Goal: Consume media (video, audio): Consume media (video, audio)

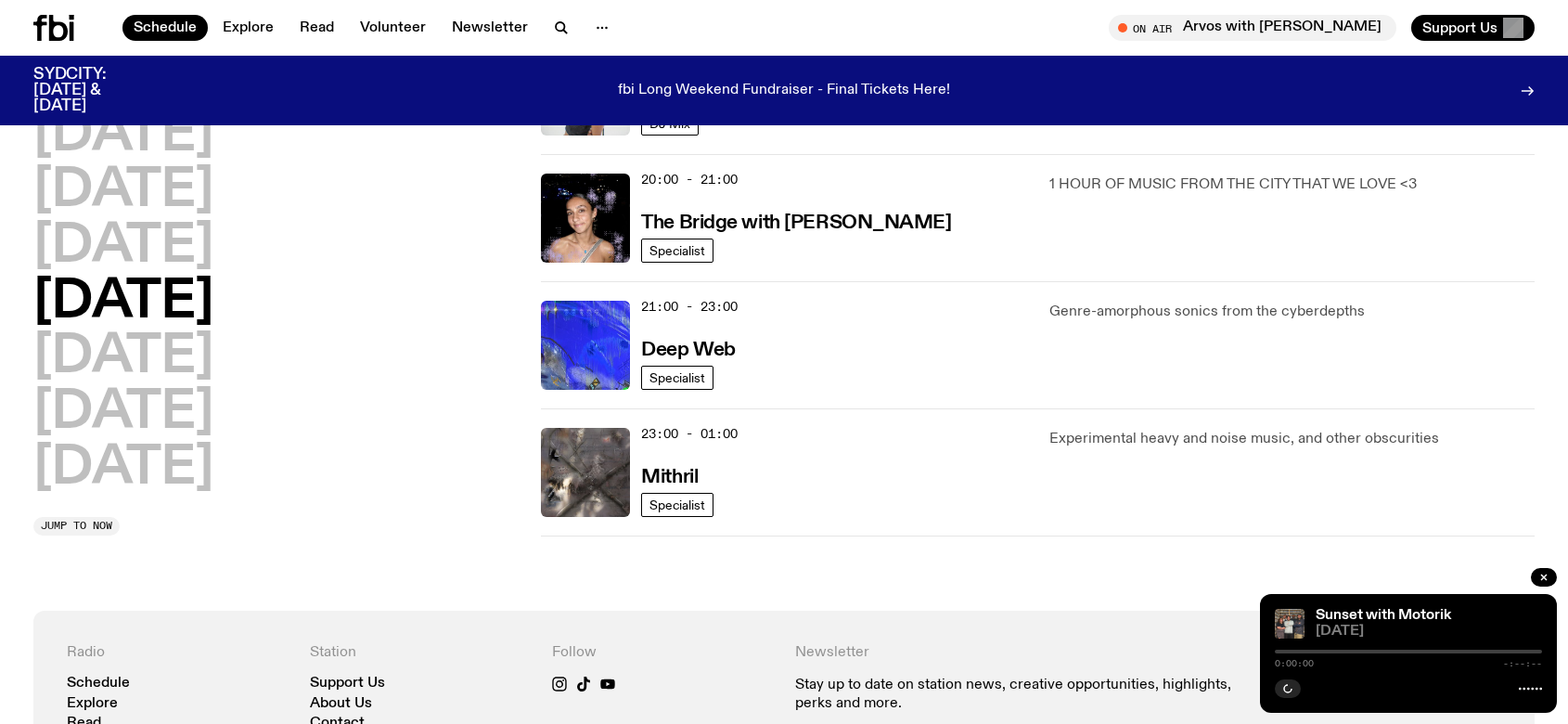
scroll to position [728, 0]
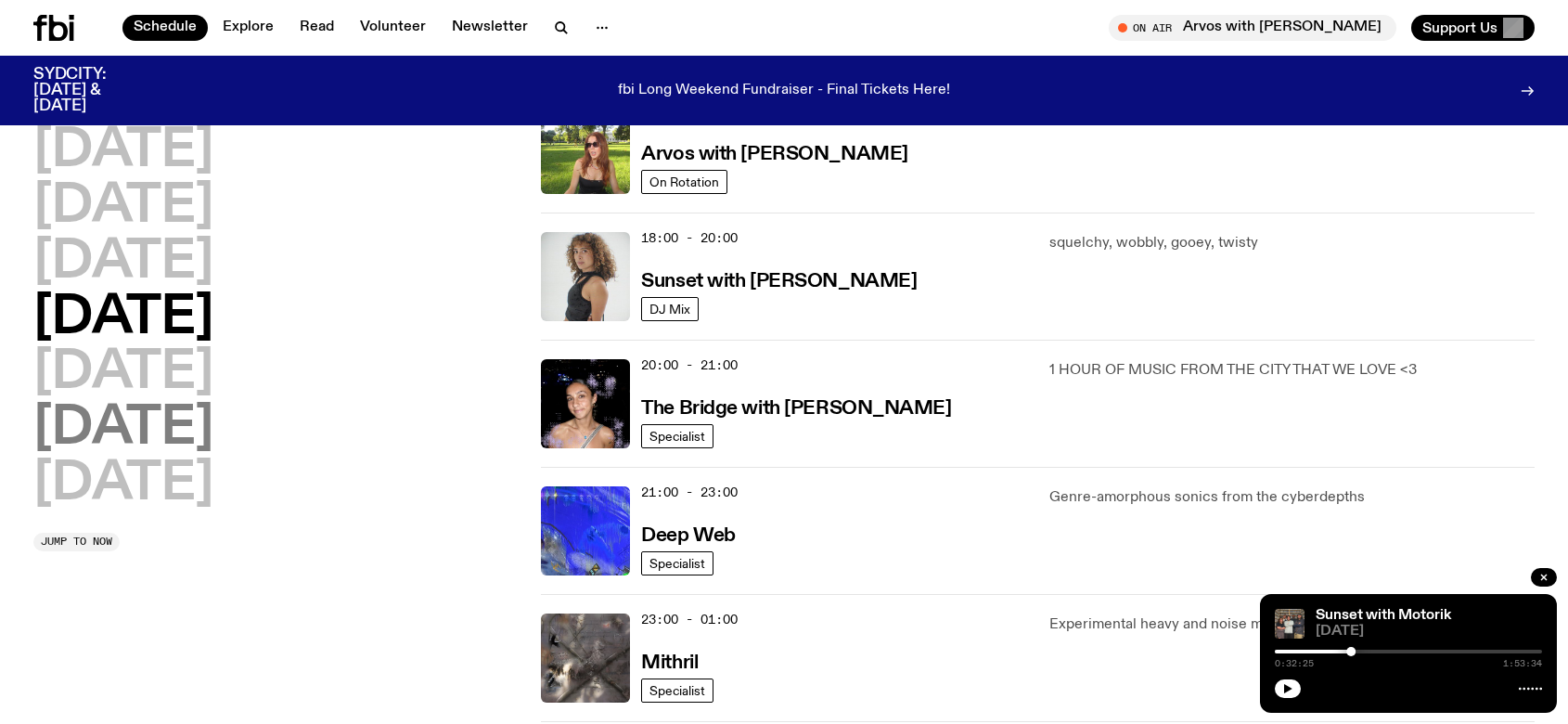
click at [171, 420] on h2 "[DATE]" at bounding box center [124, 429] width 180 height 52
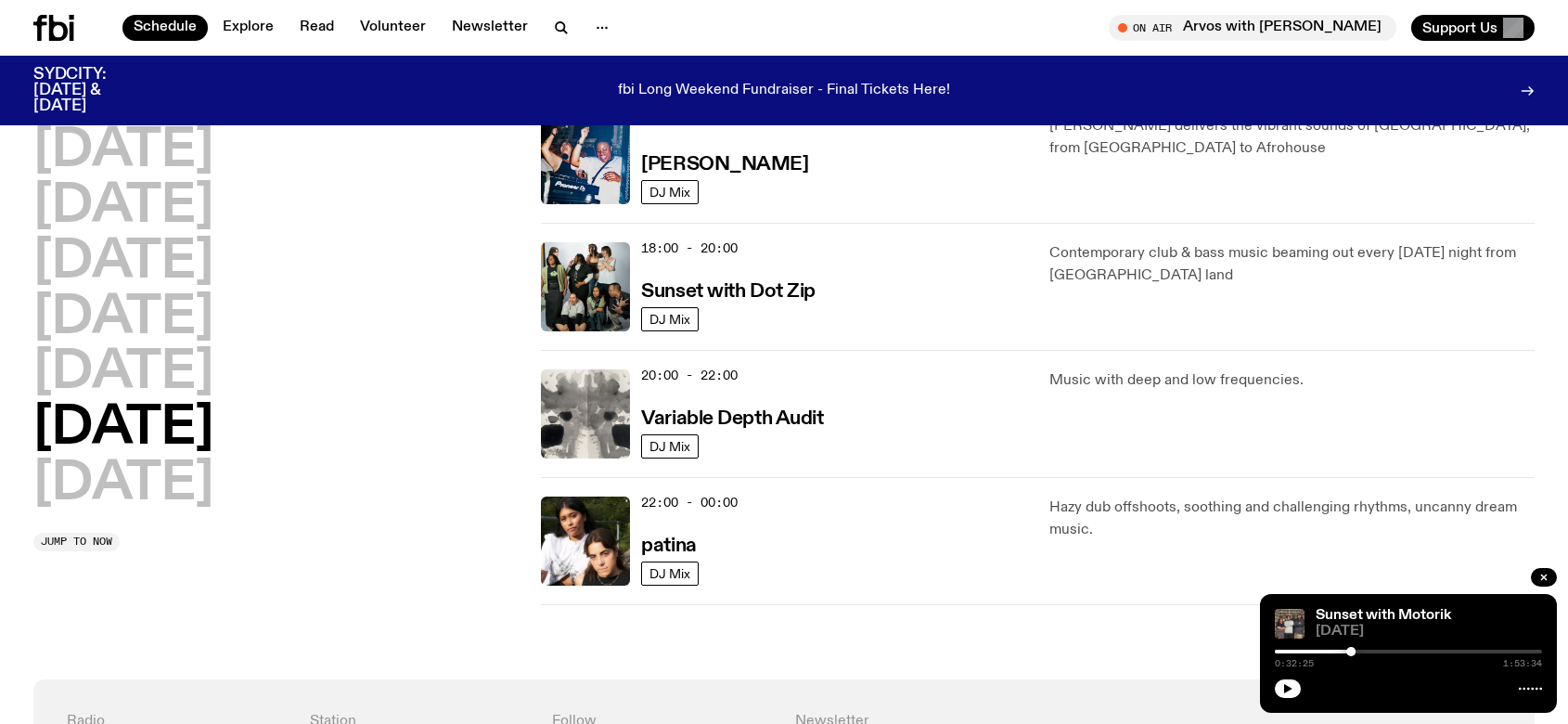
scroll to position [914, 0]
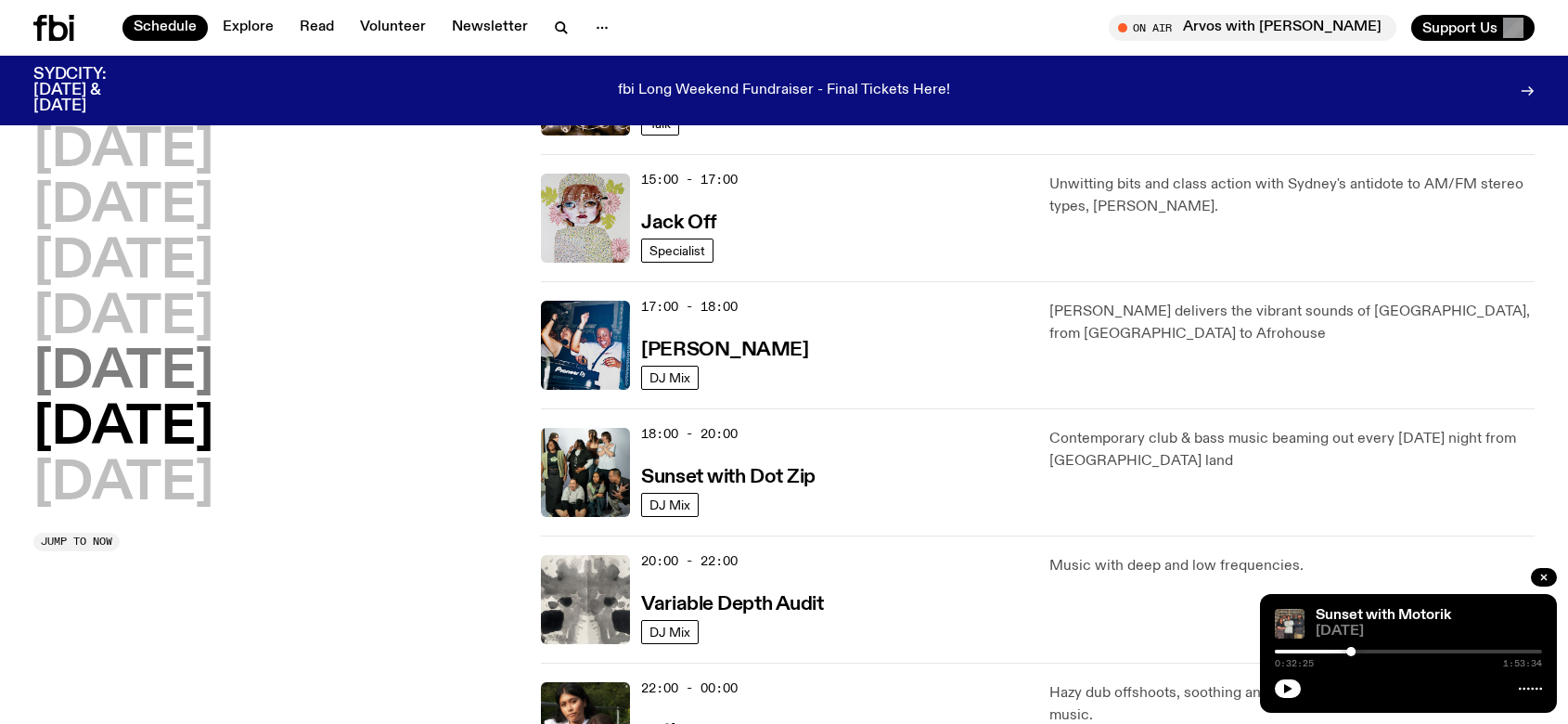
click at [152, 370] on h2 "[DATE]" at bounding box center [124, 374] width 180 height 52
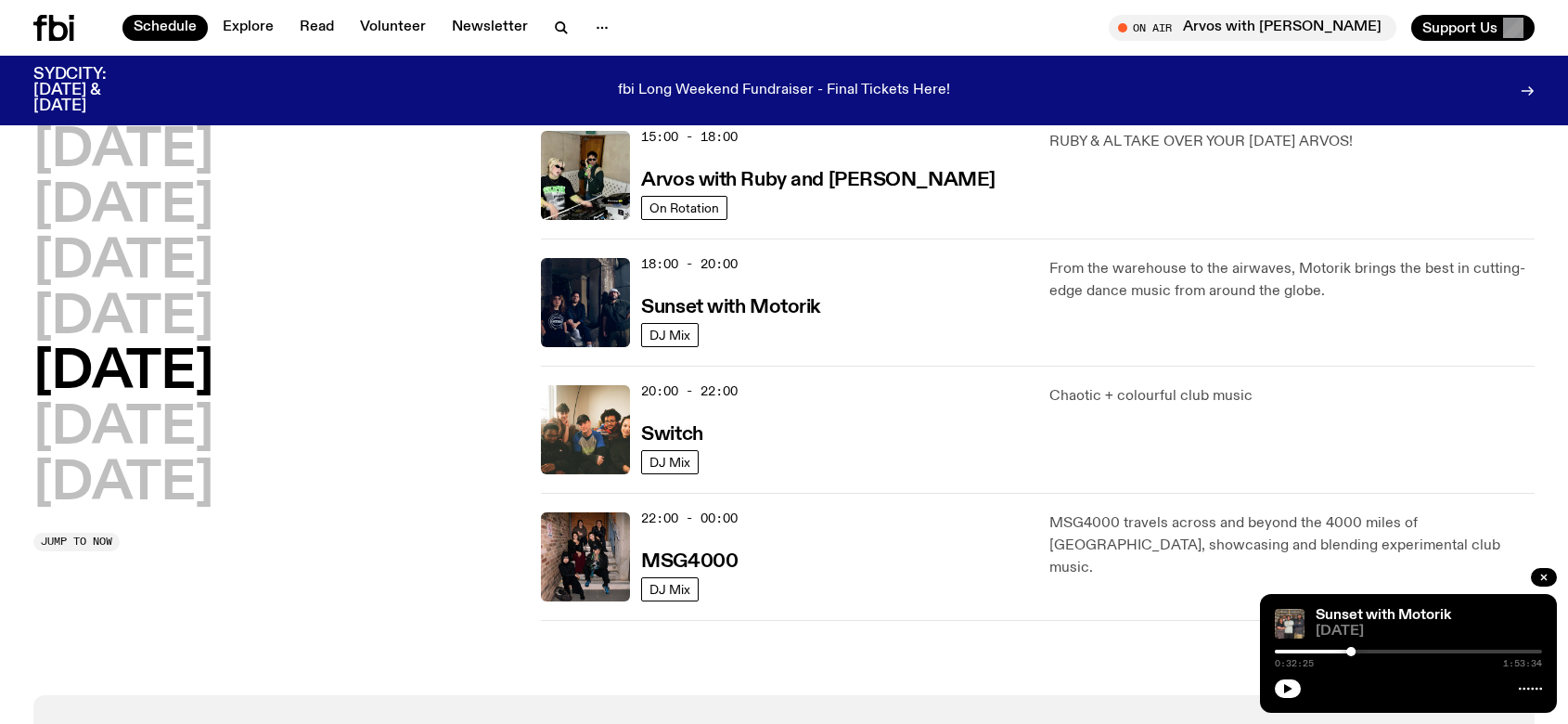
scroll to position [609, 0]
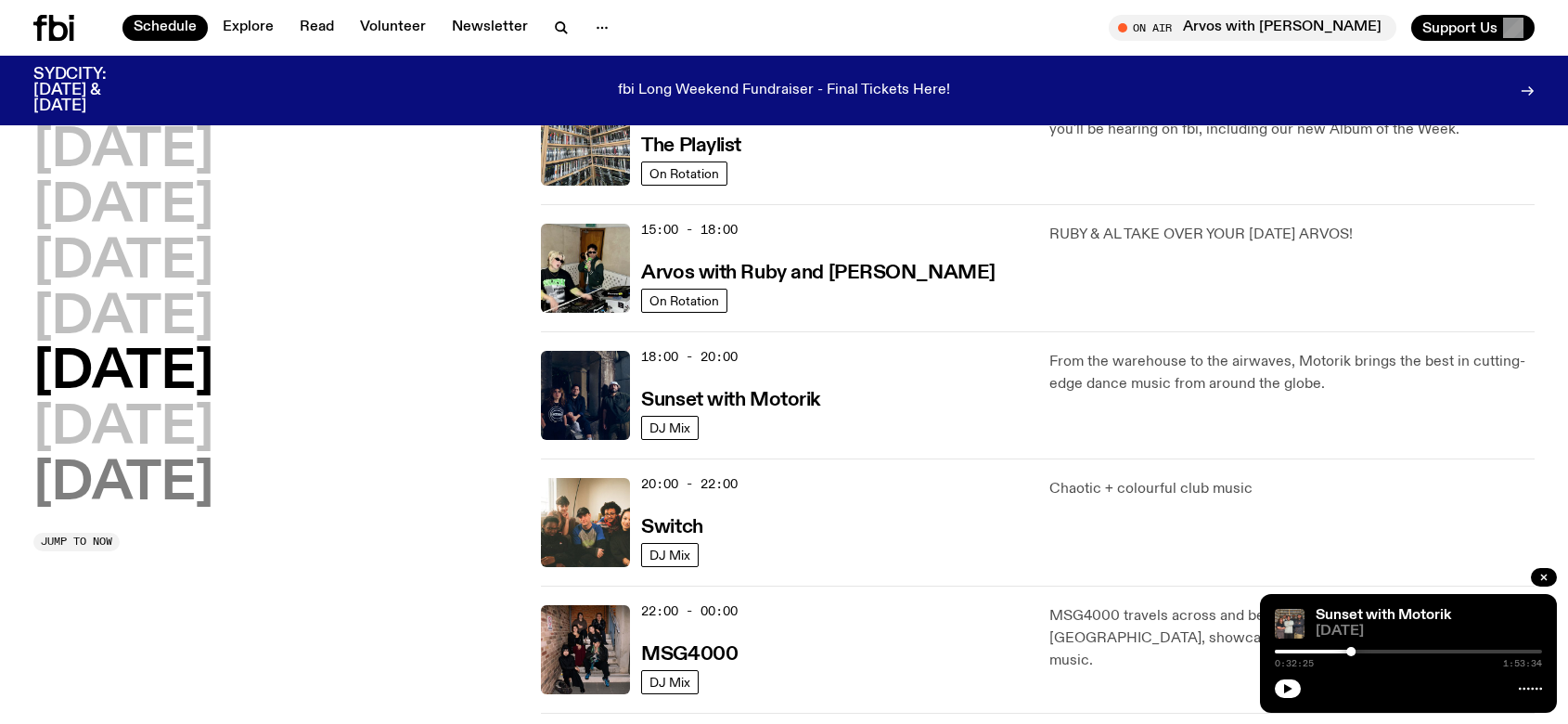
drag, startPoint x: 157, startPoint y: 481, endPoint x: 191, endPoint y: 477, distance: 34.2
click at [157, 481] on h2 "[DATE]" at bounding box center [124, 484] width 180 height 52
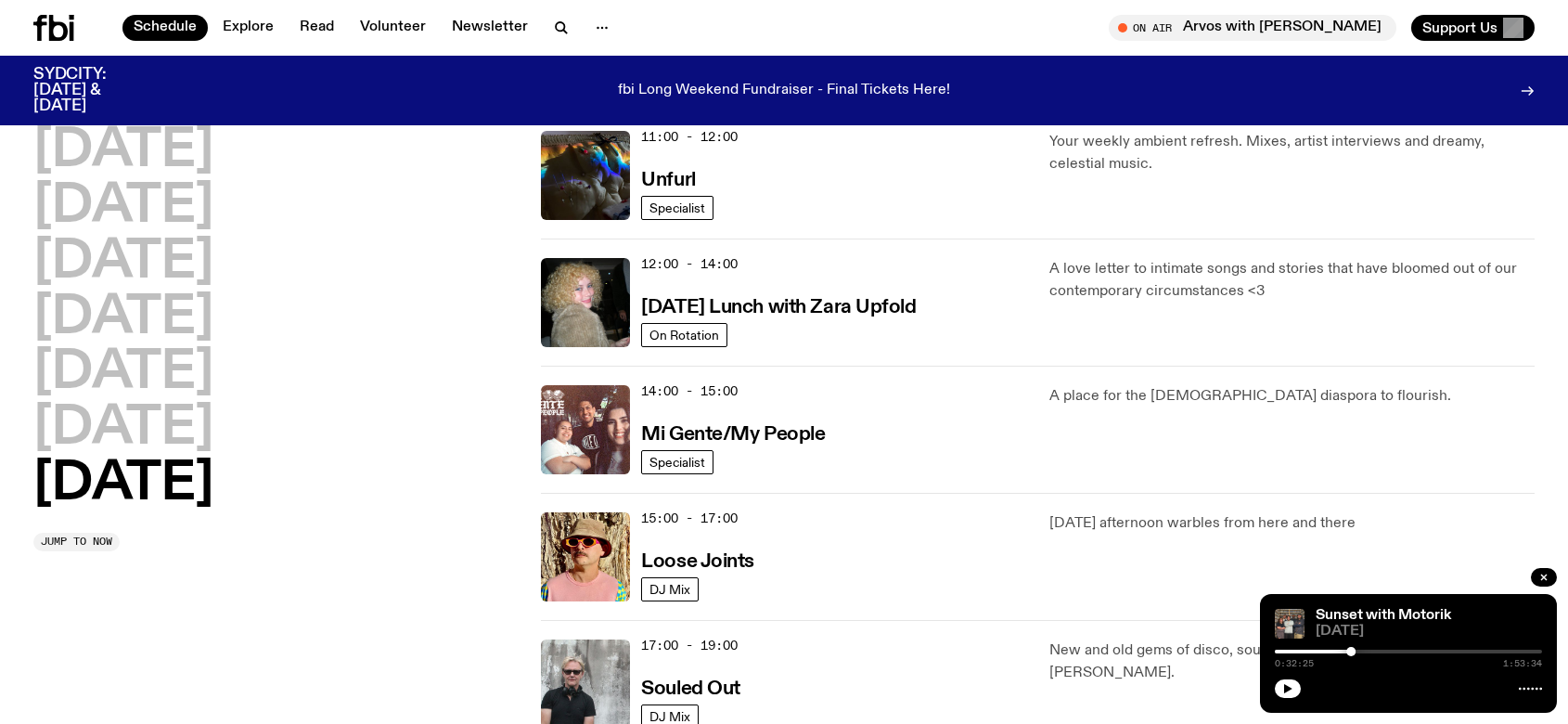
scroll to position [516, 0]
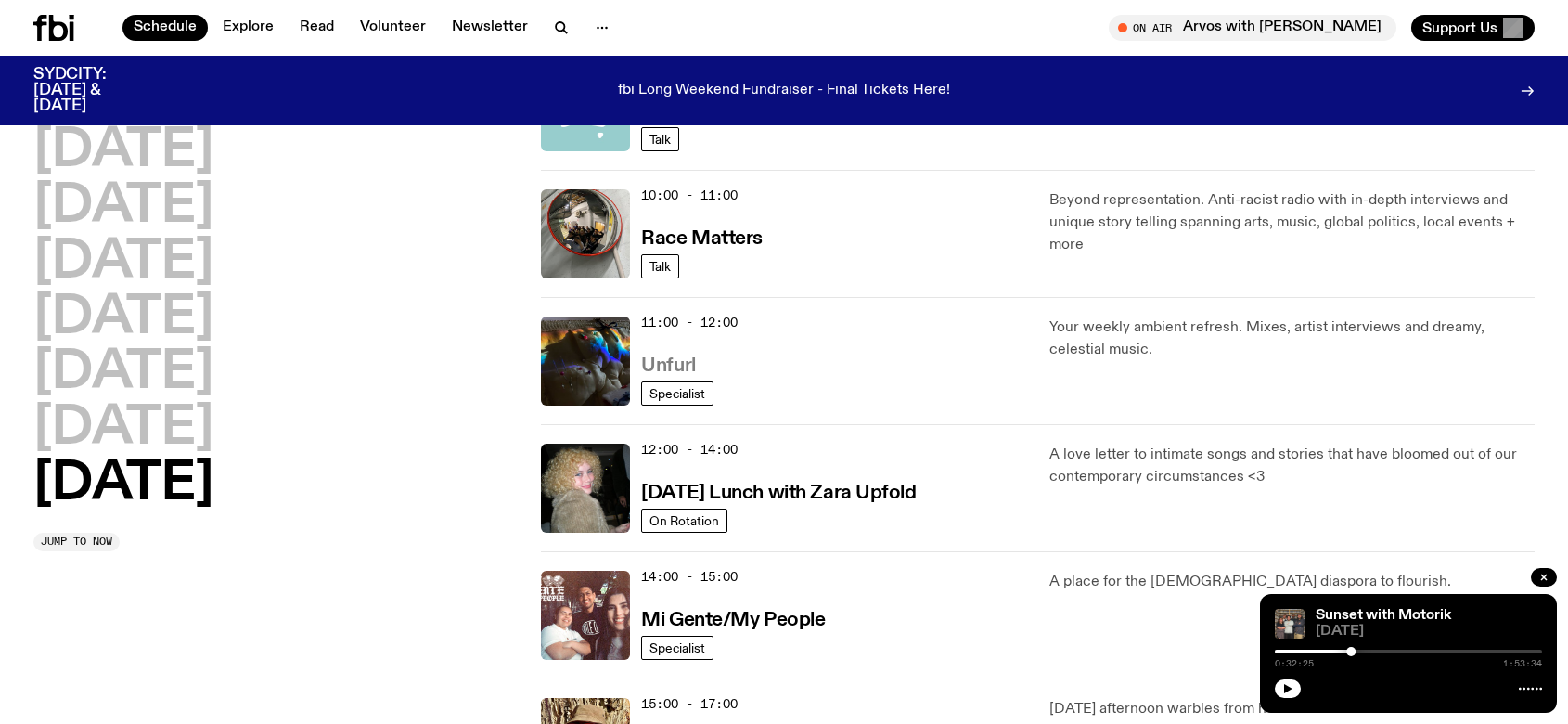
click at [678, 360] on h3 "Unfurl" at bounding box center [668, 366] width 54 height 20
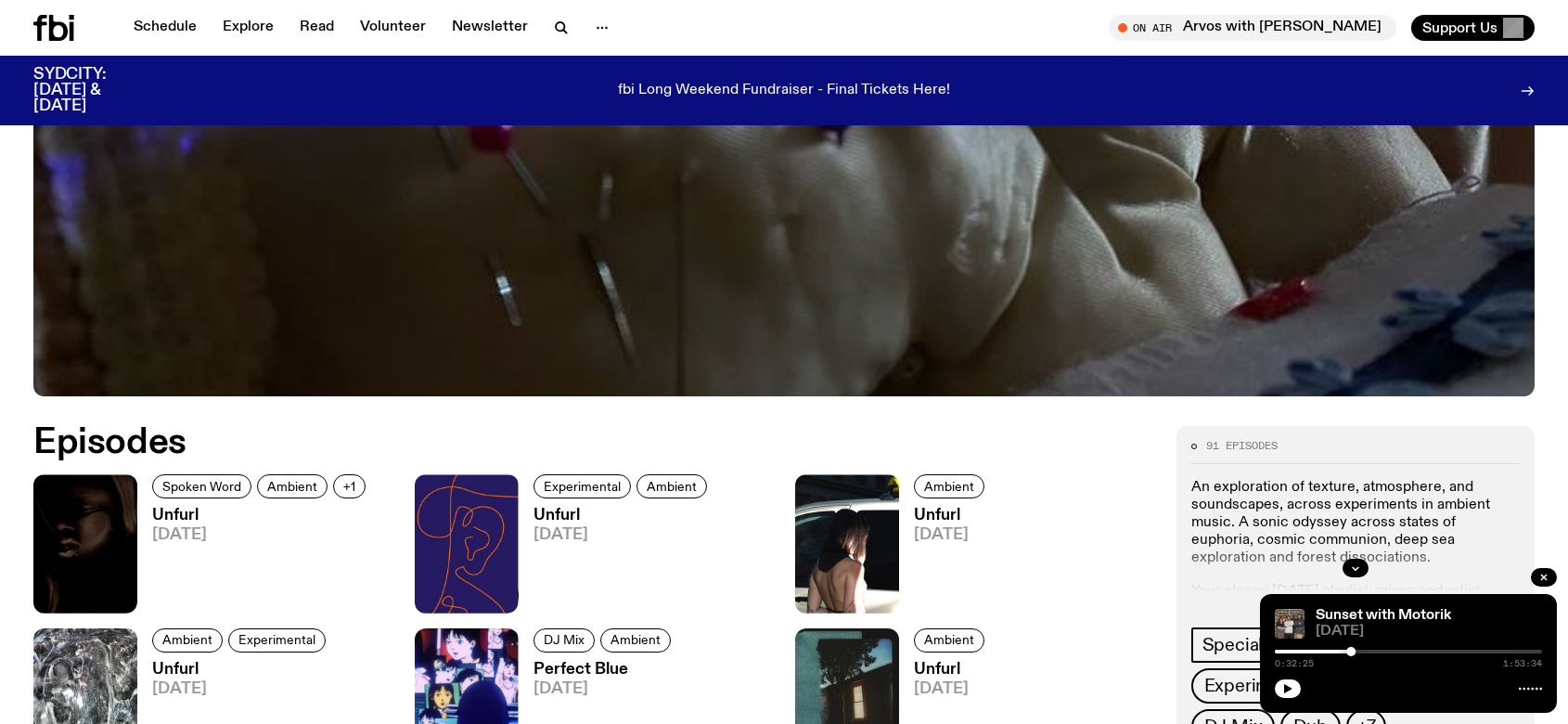
scroll to position [821, 0]
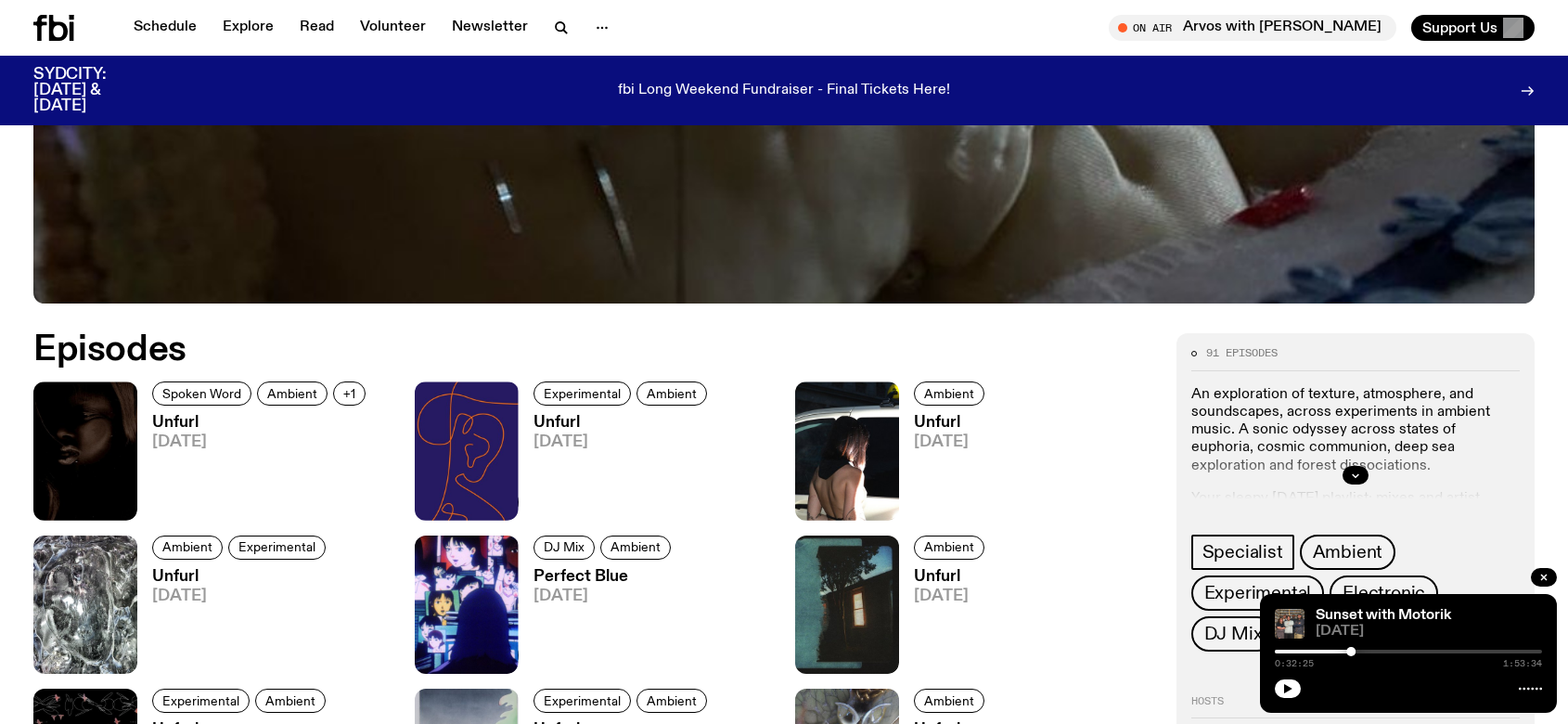
click at [180, 417] on h3 "Unfurl" at bounding box center [262, 422] width 219 height 16
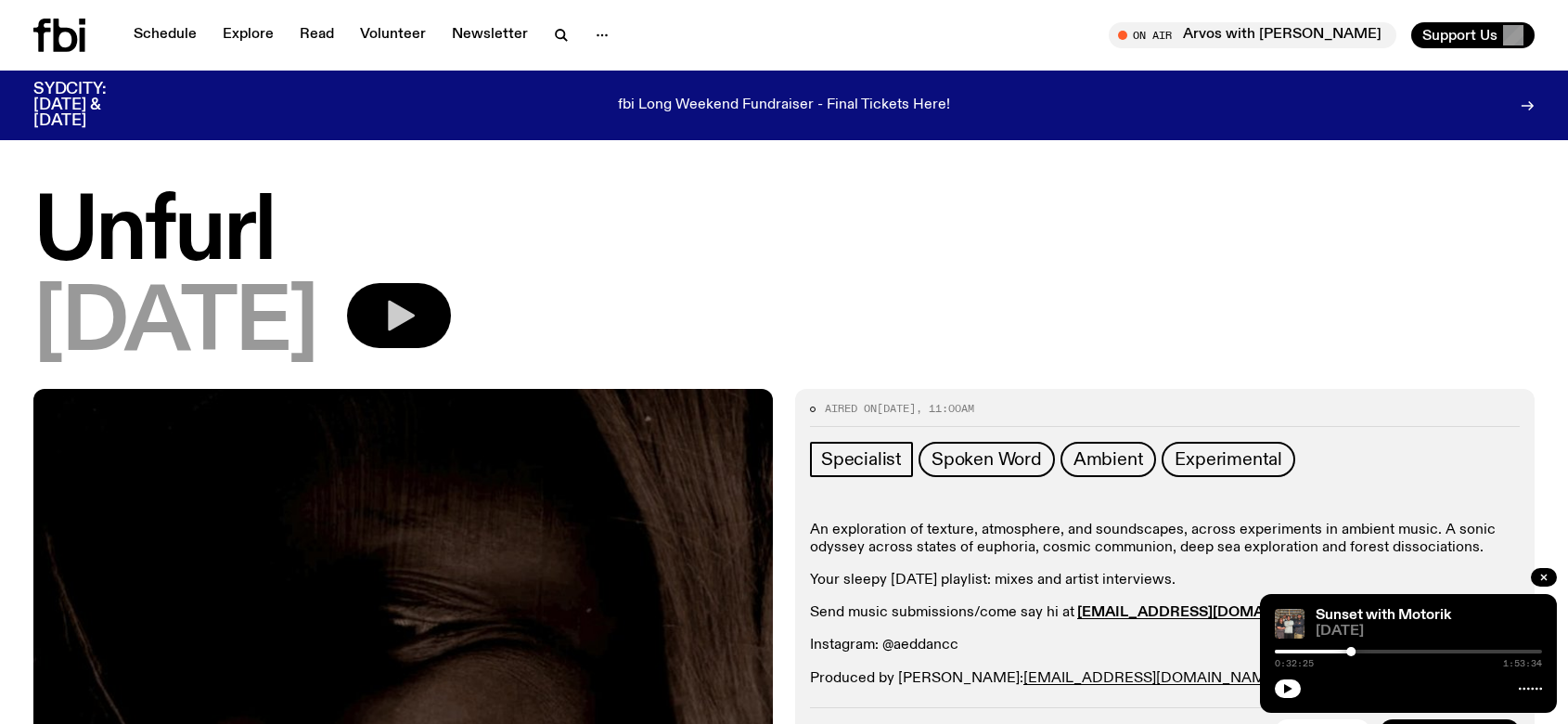
click at [417, 312] on icon "button" at bounding box center [399, 316] width 37 height 37
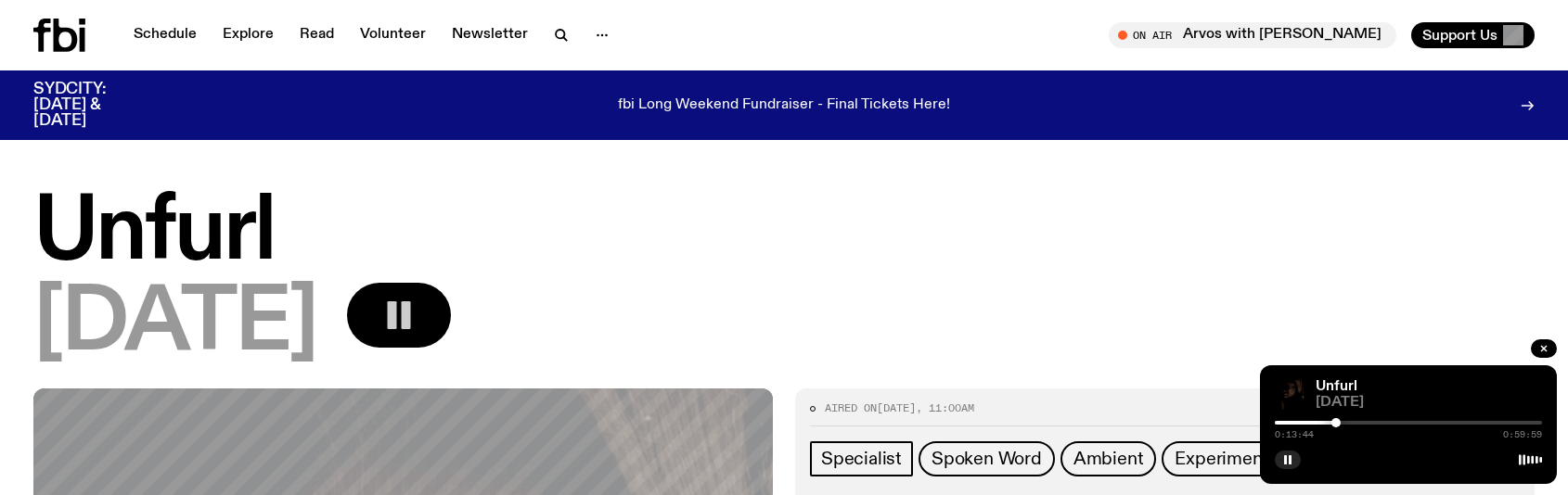
click at [445, 315] on button "button" at bounding box center [399, 316] width 104 height 65
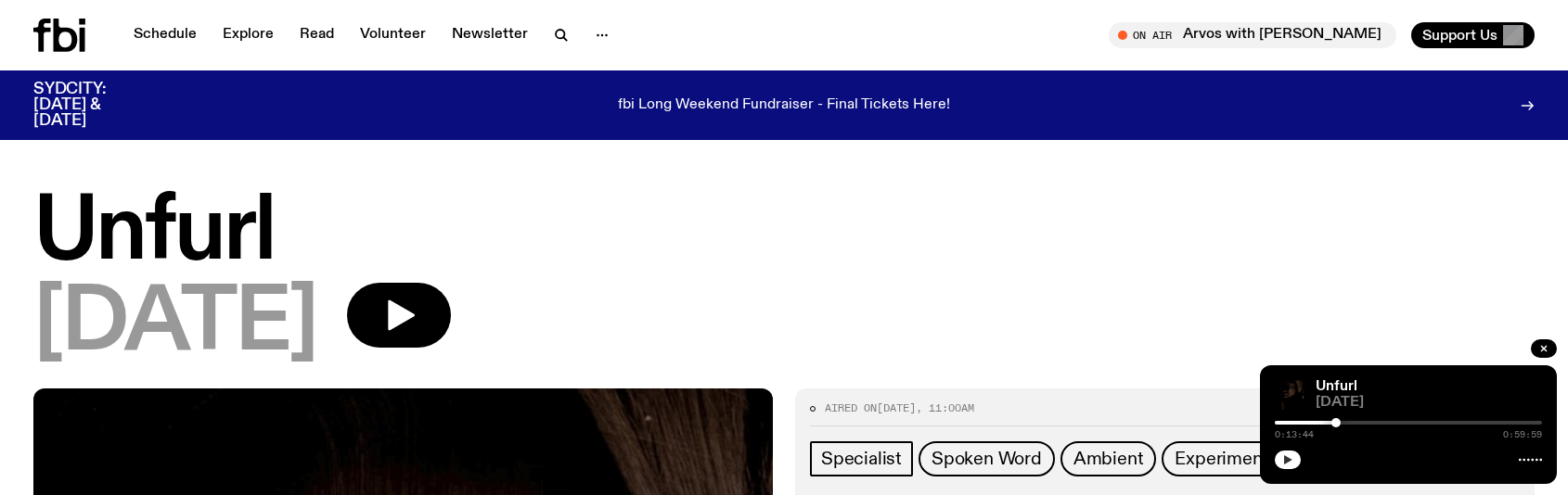
click at [1288, 458] on icon "button" at bounding box center [1287, 460] width 8 height 9
